Goal: Navigation & Orientation: Understand site structure

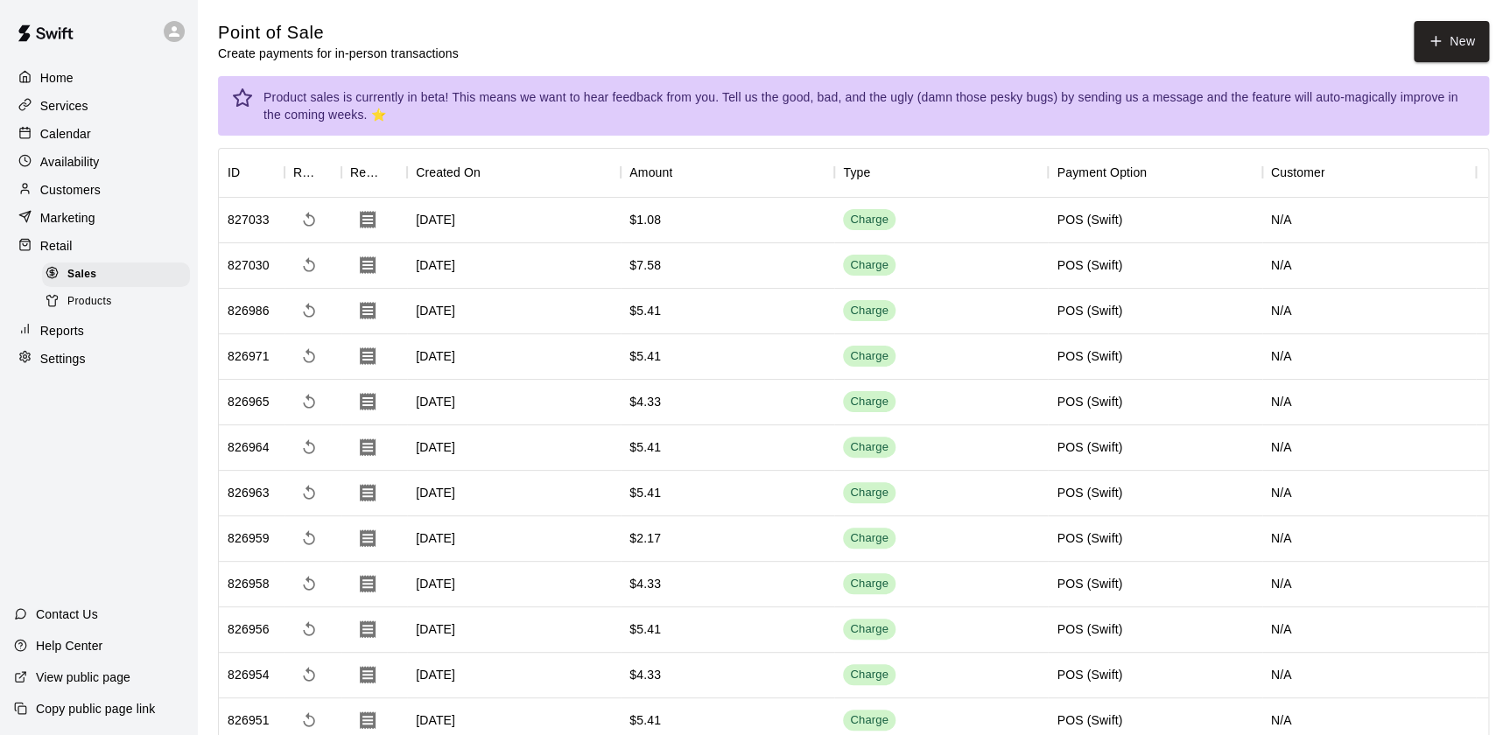
click at [59, 193] on p "Customers" at bounding box center [70, 190] width 60 height 18
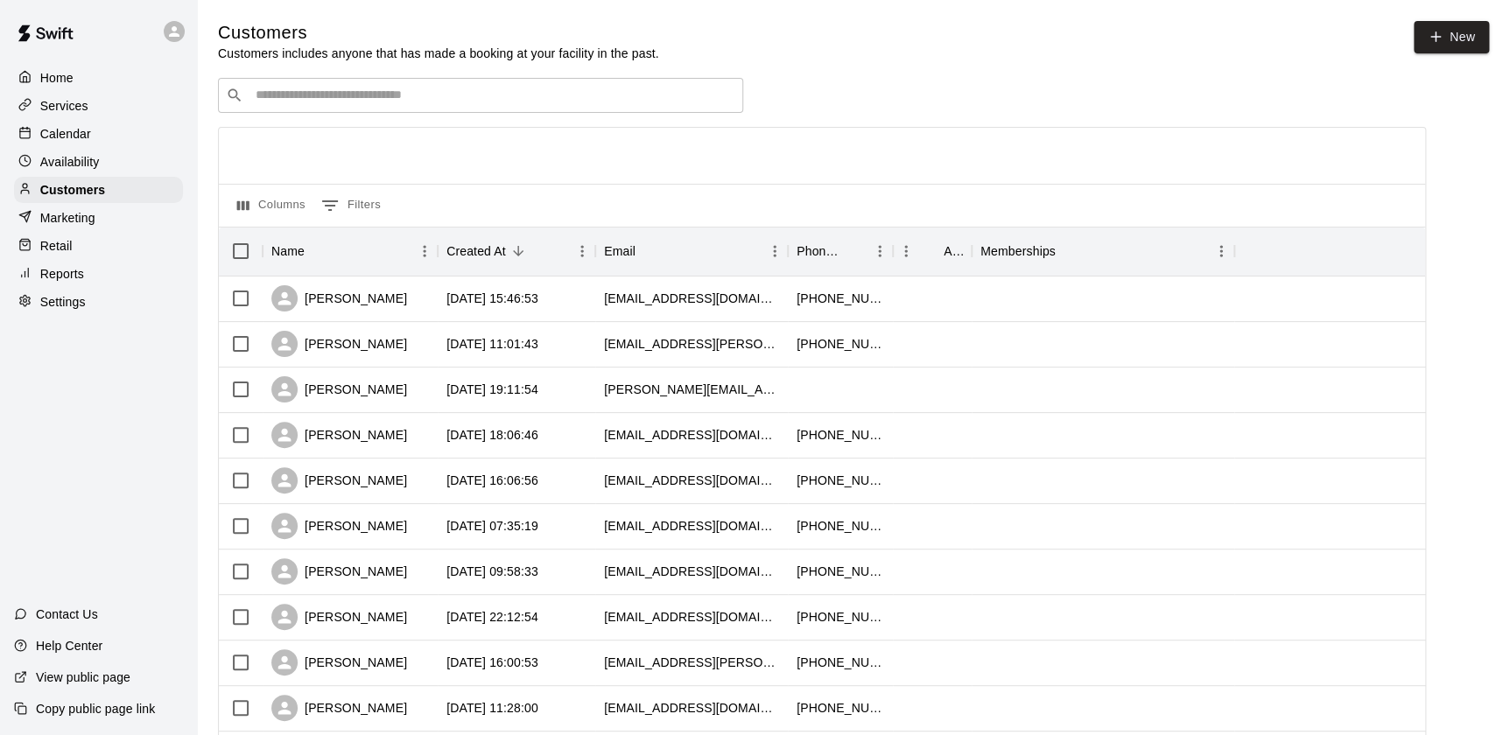
click at [44, 162] on p "Availability" at bounding box center [70, 162] width 60 height 18
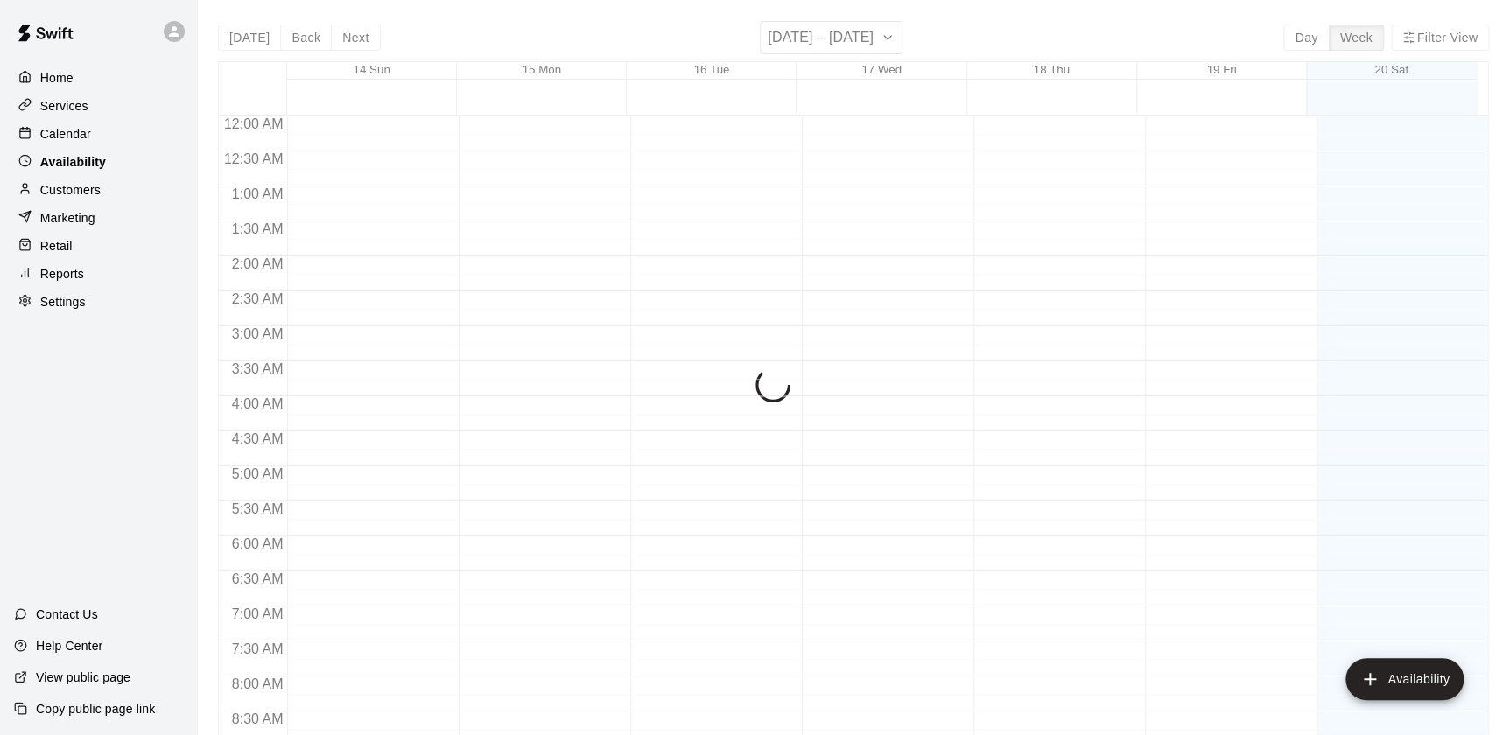
scroll to position [1041, 0]
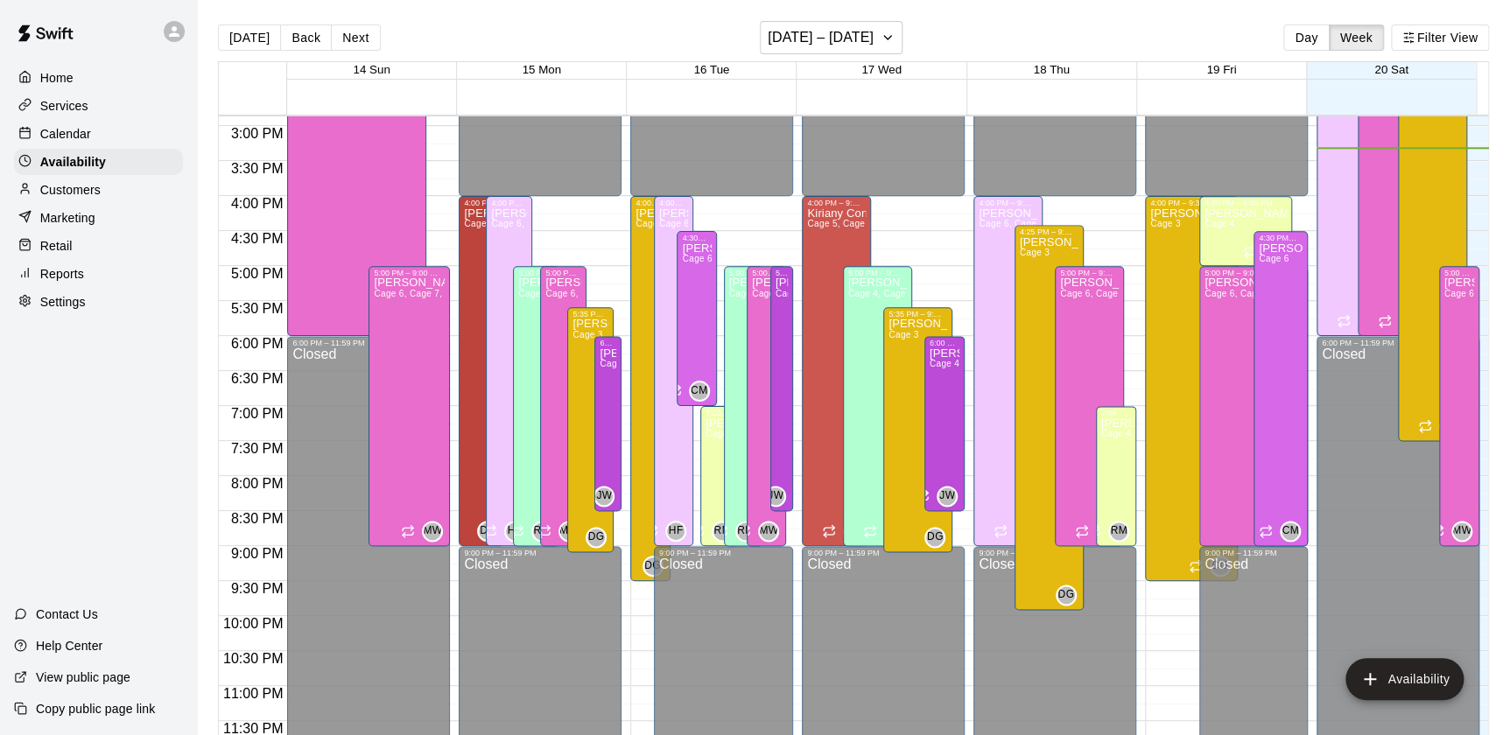
click at [33, 227] on div at bounding box center [29, 218] width 22 height 17
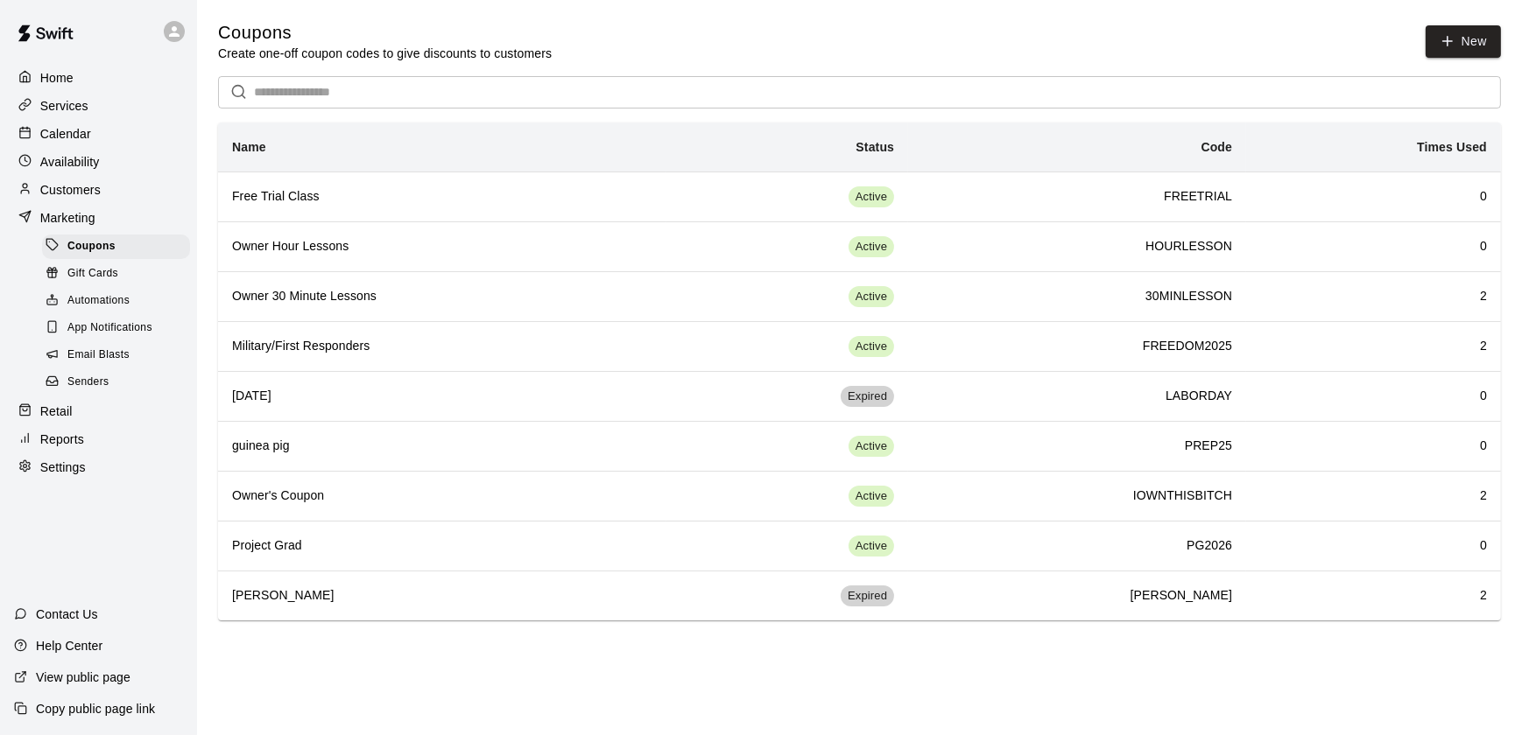
click at [39, 425] on div "Retail" at bounding box center [98, 411] width 169 height 26
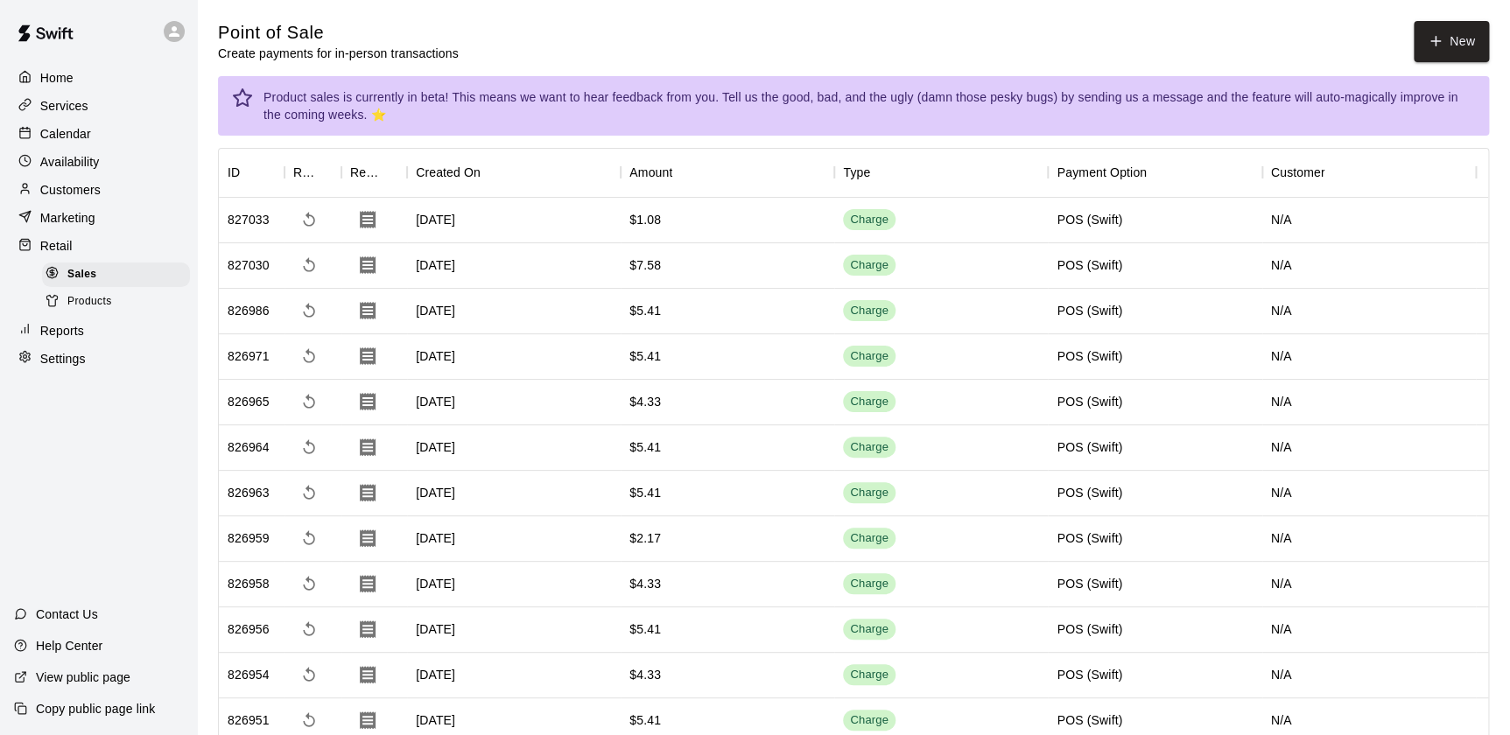
click at [45, 340] on p "Reports" at bounding box center [62, 331] width 44 height 18
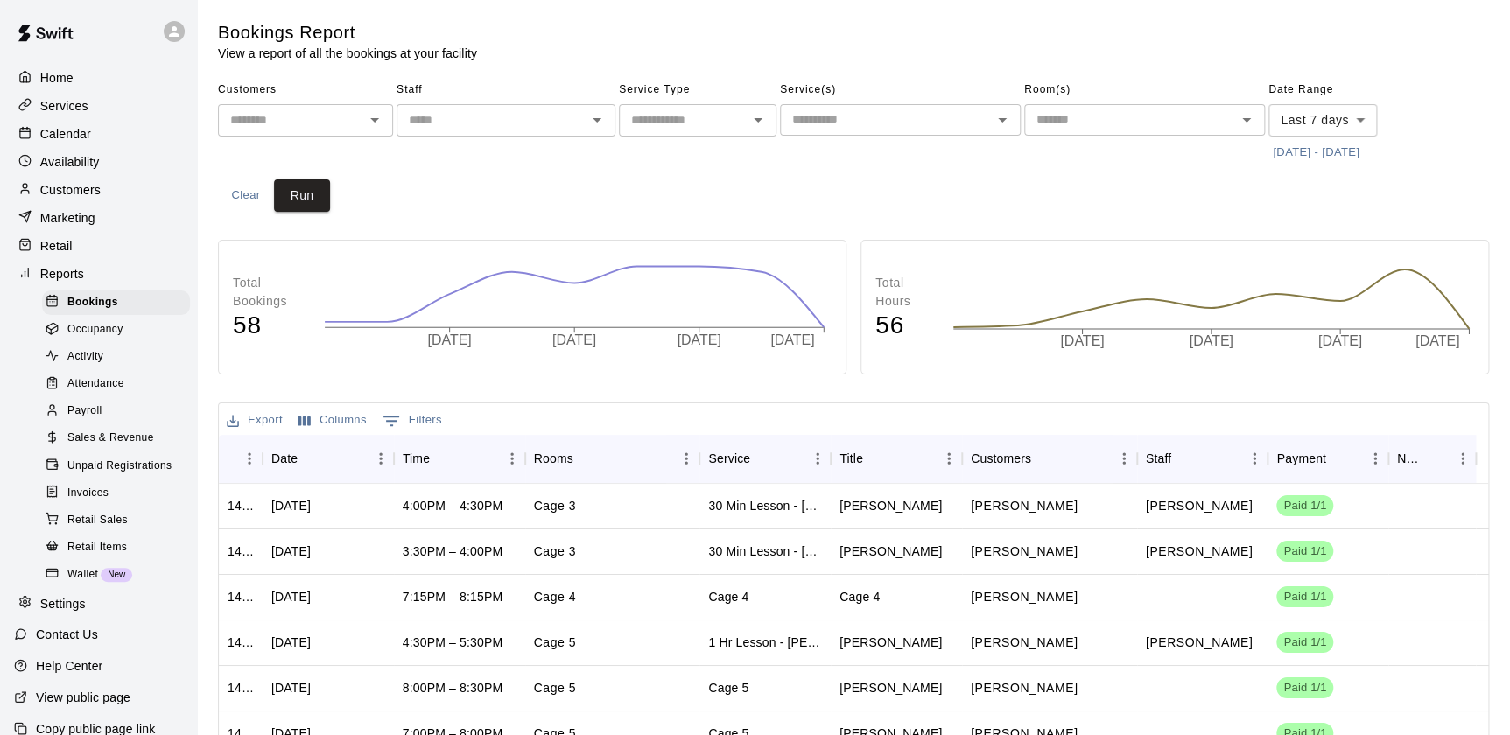
click at [130, 85] on div "Home" at bounding box center [98, 78] width 169 height 26
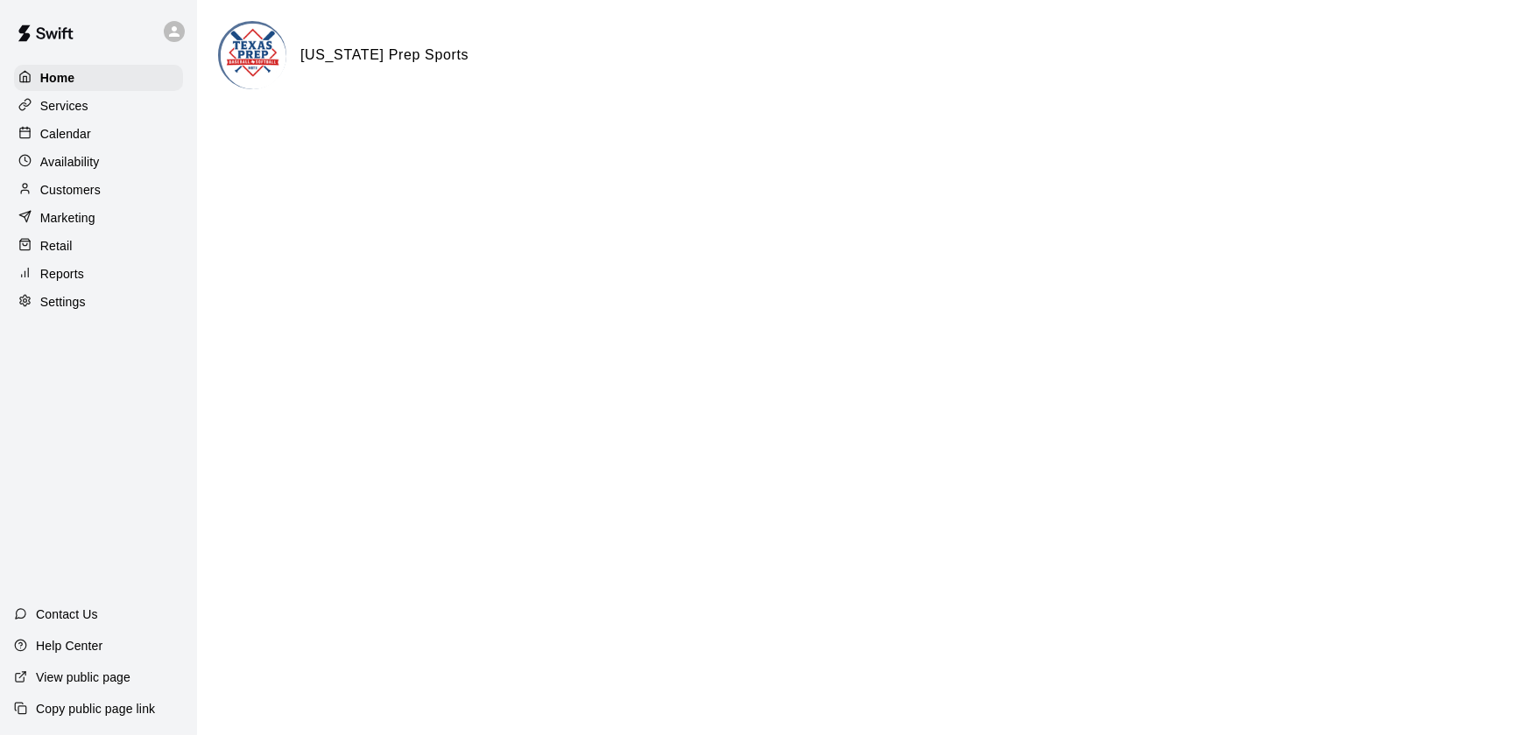
click at [158, 95] on div "Services" at bounding box center [98, 106] width 169 height 26
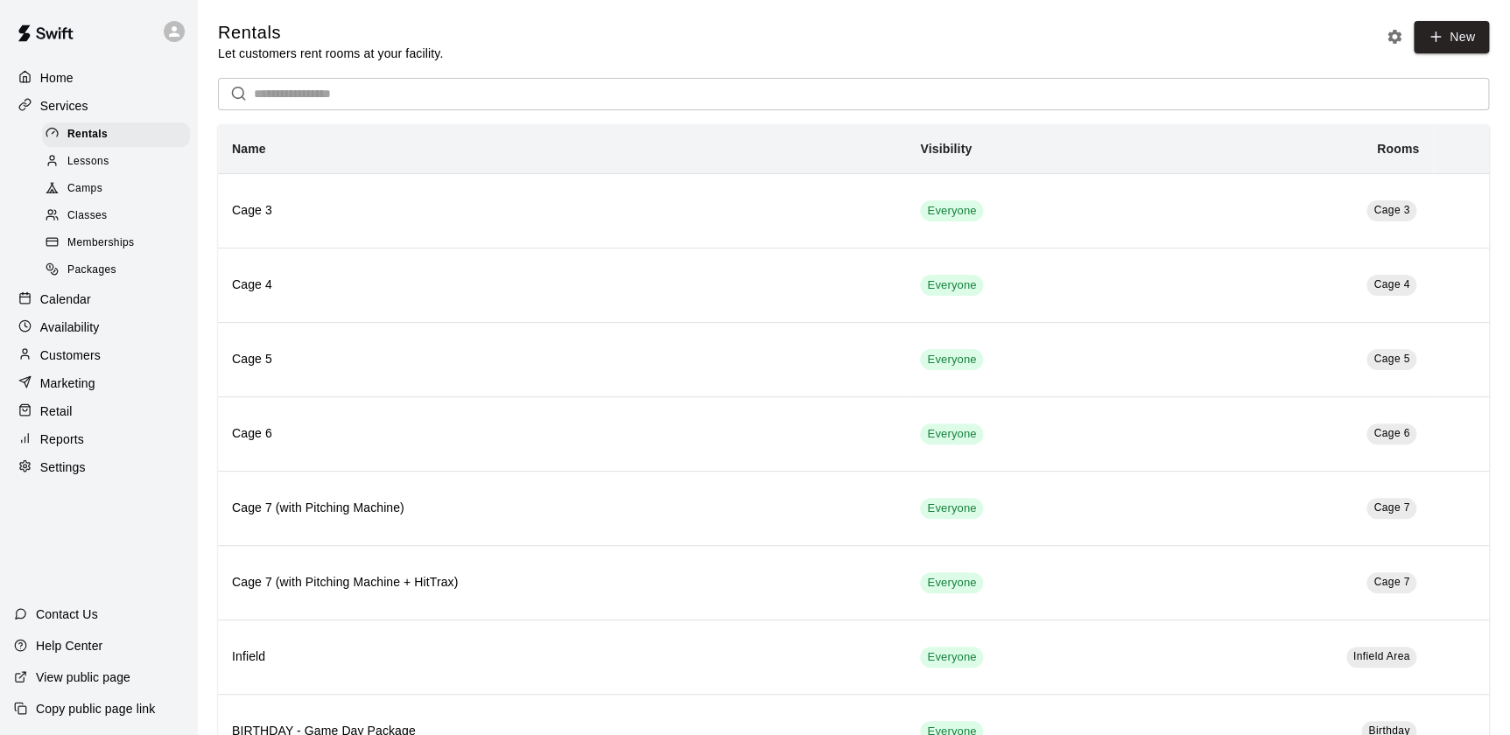
click at [152, 169] on div "Lessons" at bounding box center [116, 162] width 148 height 25
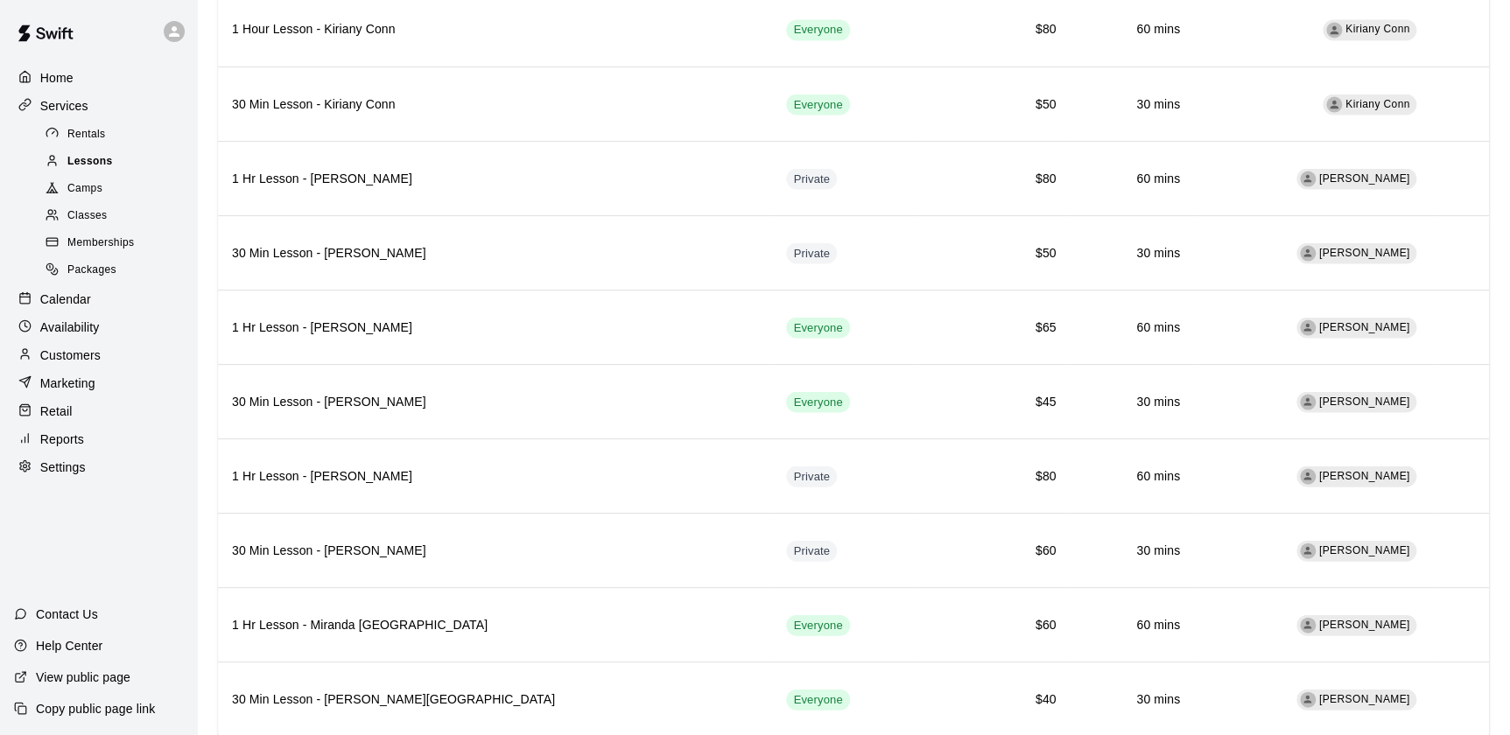
scroll to position [1598, 0]
